Goal: Find specific page/section: Find specific page/section

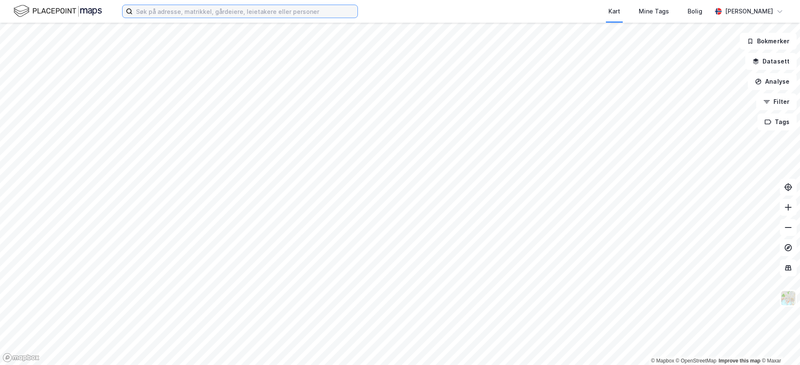
click at [288, 9] on input at bounding box center [245, 11] width 225 height 13
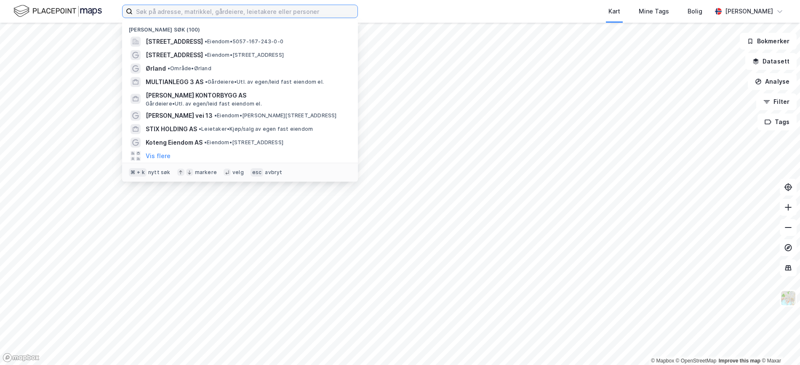
paste input "[STREET_ADDRESS]"
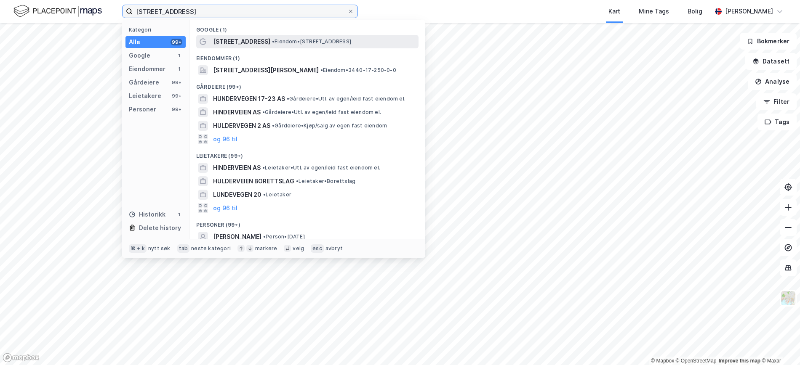
type input "[STREET_ADDRESS]"
click at [272, 43] on span "•" at bounding box center [273, 41] width 3 height 6
